Goal: Navigation & Orientation: Find specific page/section

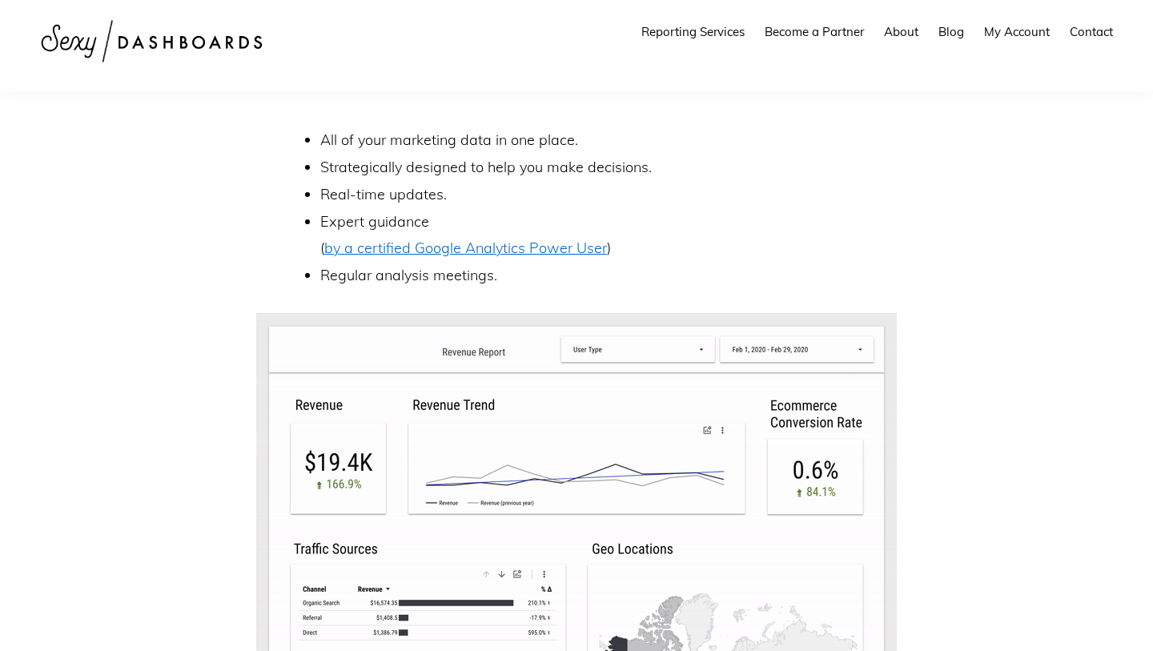
scroll to position [598, 0]
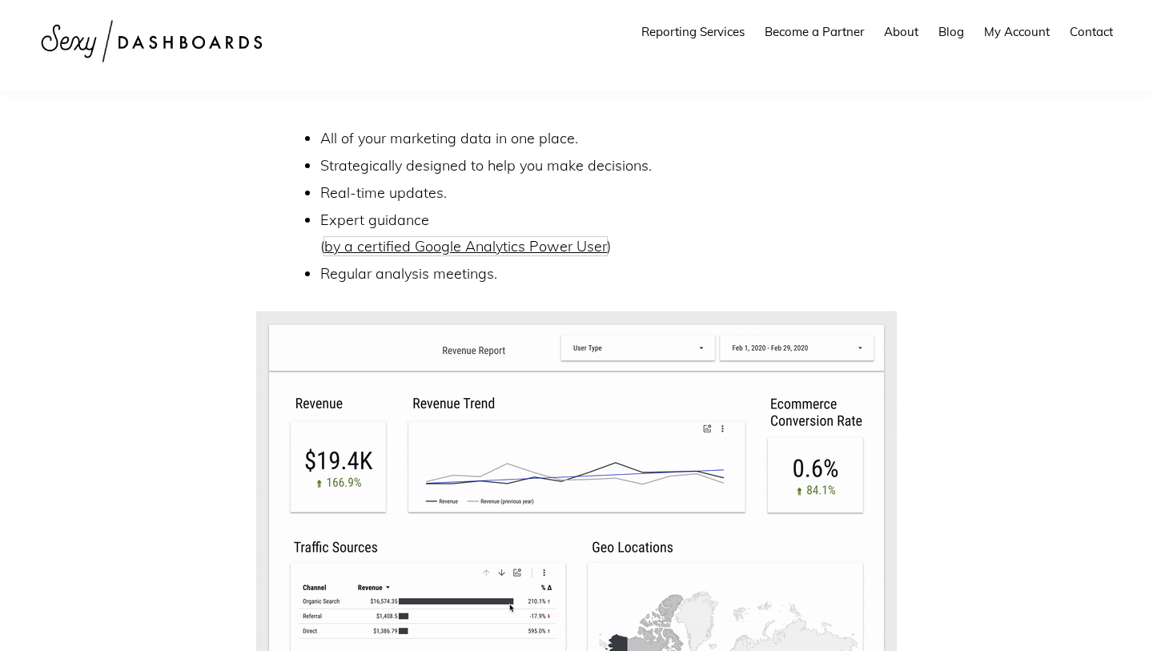
click at [487, 250] on link "by a certified Google Analytics Power User" at bounding box center [465, 246] width 283 height 18
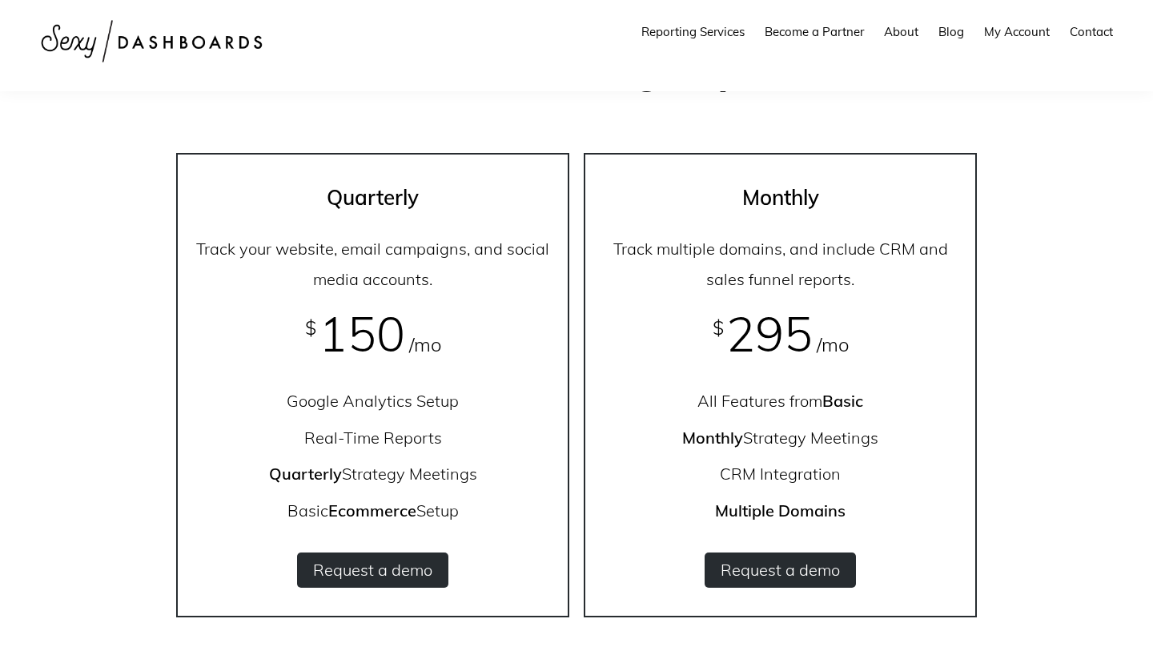
scroll to position [1416, 0]
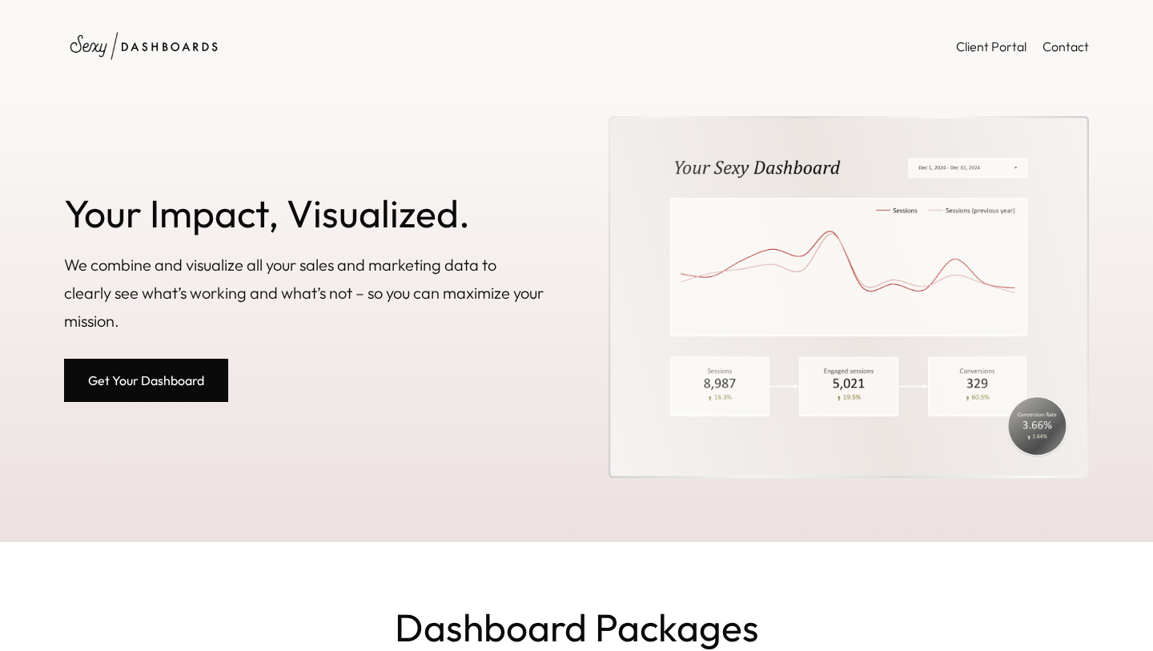
click at [975, 54] on link "Client Portal" at bounding box center [991, 46] width 70 height 22
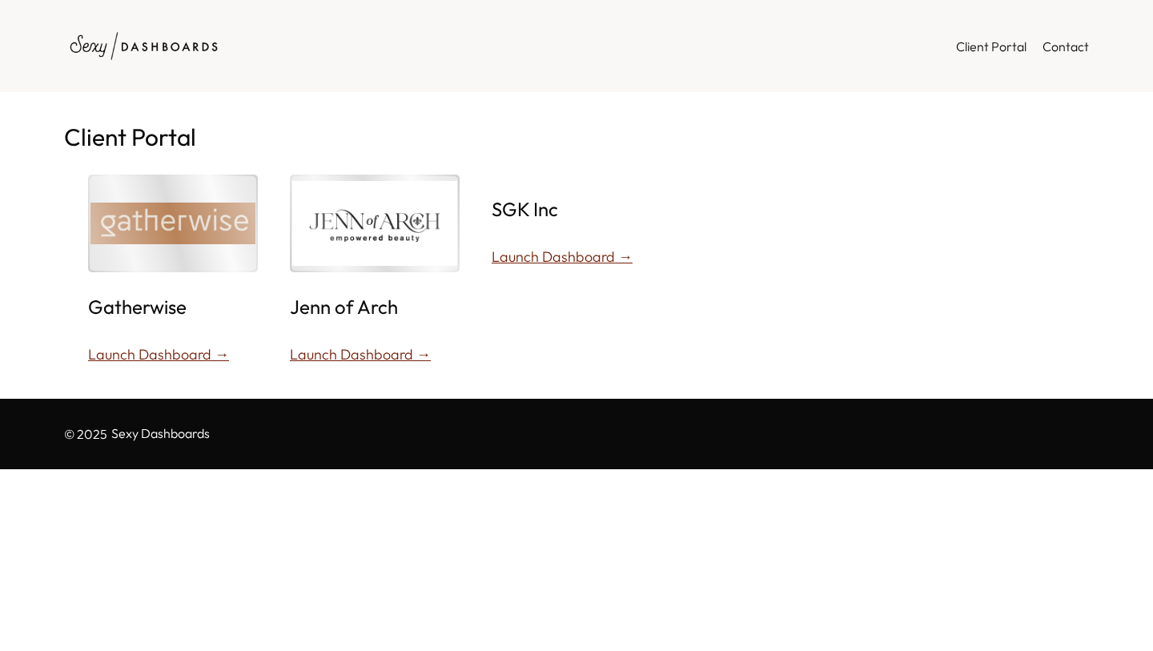
click at [163, 52] on img at bounding box center [144, 46] width 160 height 44
